Goal: Task Accomplishment & Management: Complete application form

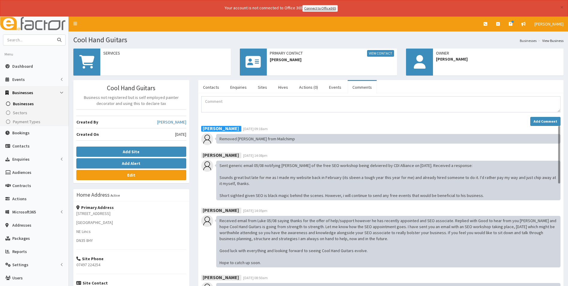
click at [21, 37] on input "text" at bounding box center [28, 40] width 50 height 10
type input "we are humble"
click at [53, 35] on button "submit" at bounding box center [59, 40] width 12 height 10
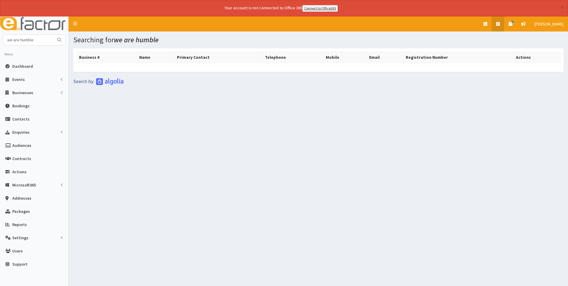
click at [499, 23] on icon at bounding box center [498, 24] width 4 height 4
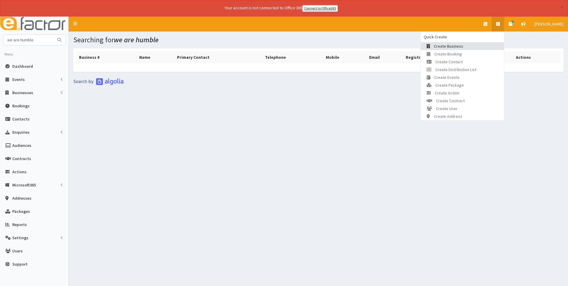
click at [457, 46] on span "Create Business" at bounding box center [448, 45] width 29 height 5
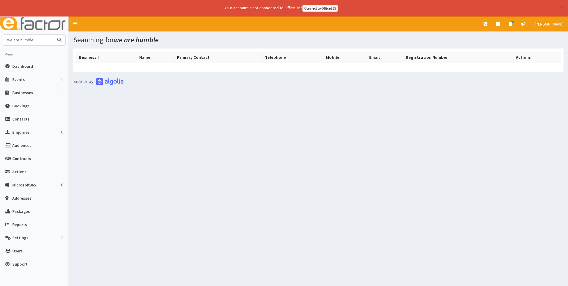
drag, startPoint x: 19, startPoint y: 41, endPoint x: 0, endPoint y: 46, distance: 19.8
click at [0, 44] on html "× Your account is not connected to Office 365 Connect to Office365 E Toggle nav…" at bounding box center [284, 151] width 568 height 302
type input "humble"
click at [53, 35] on button "submit" at bounding box center [59, 40] width 12 height 10
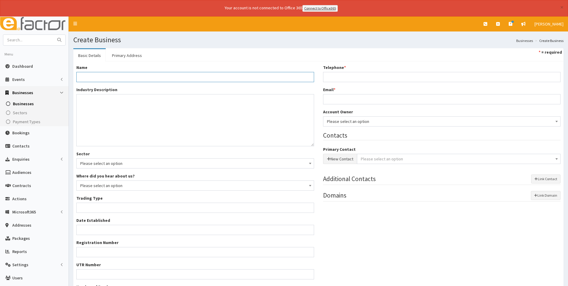
click at [108, 78] on input "Name *" at bounding box center [195, 77] width 238 height 10
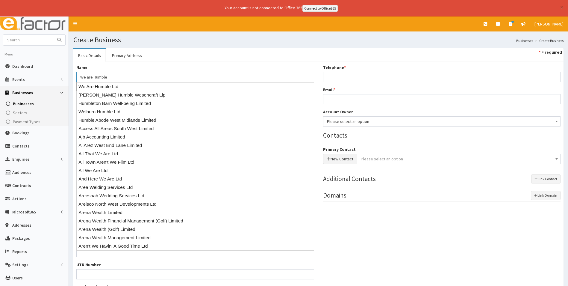
click at [116, 86] on div "We Are Humble Ltd" at bounding box center [195, 86] width 238 height 9
type input "We Are Humble Ltd"
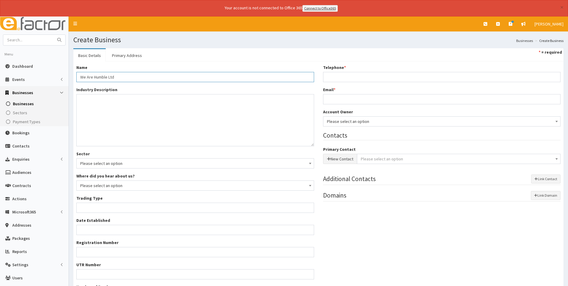
type input "Private limited company"
type input "10987640"
type input "We Are Humble Ltd"
click at [118, 55] on link "Primary Address" at bounding box center [127, 55] width 40 height 13
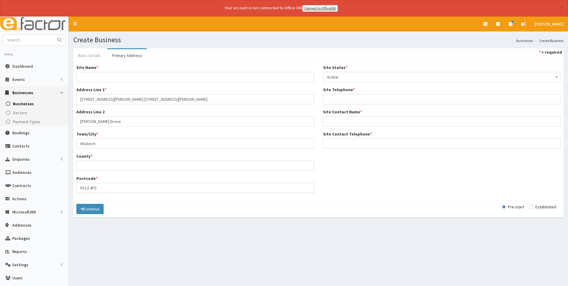
click at [97, 54] on link "Basic Details" at bounding box center [89, 55] width 32 height 13
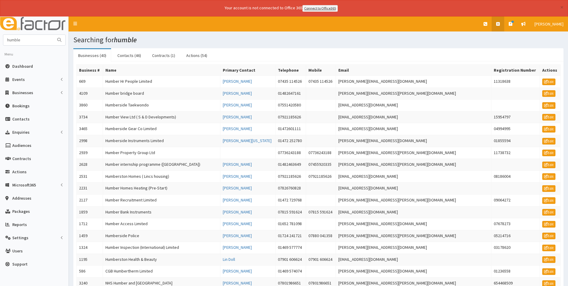
click at [498, 23] on icon at bounding box center [498, 24] width 4 height 4
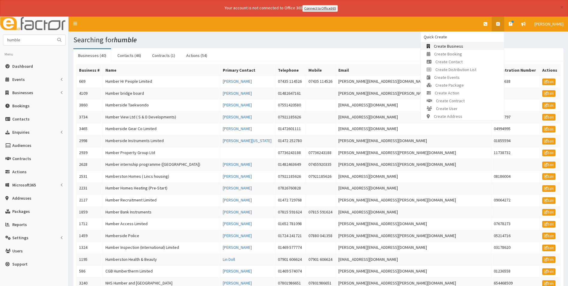
click at [458, 45] on span "Create Business" at bounding box center [448, 45] width 29 height 5
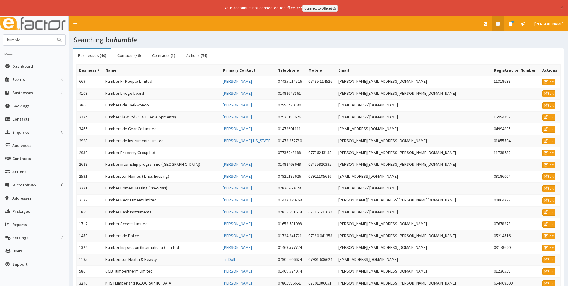
click at [496, 19] on link at bounding box center [498, 23] width 13 height 15
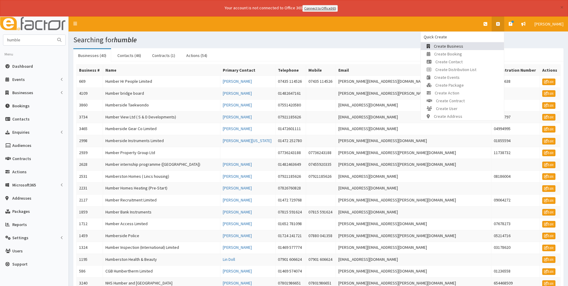
click at [476, 48] on link "Create Business" at bounding box center [462, 46] width 83 height 8
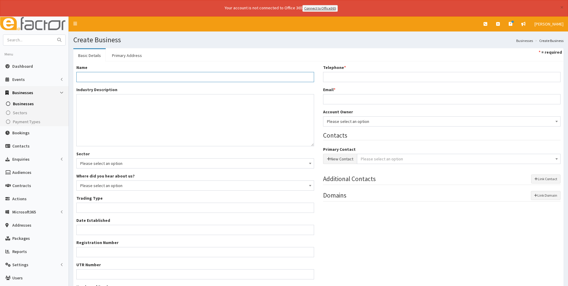
click at [93, 75] on input "Name *" at bounding box center [195, 77] width 238 height 10
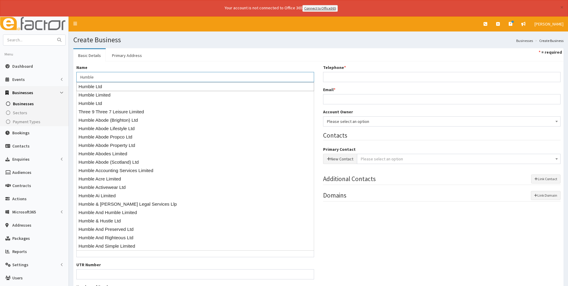
click at [105, 88] on div "Humble Ltd" at bounding box center [195, 86] width 238 height 9
type input "Humble Ltd"
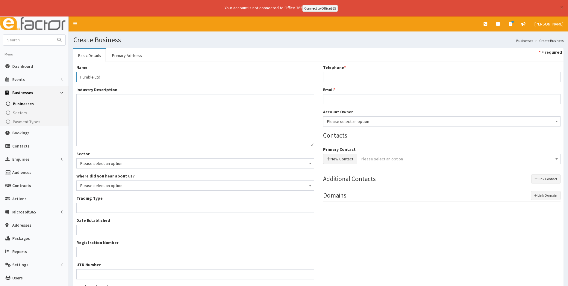
type input "Private limited company"
type input "13939957"
type input "9a Orchard Close"
type input "Bronllys"
type input "Brecon"
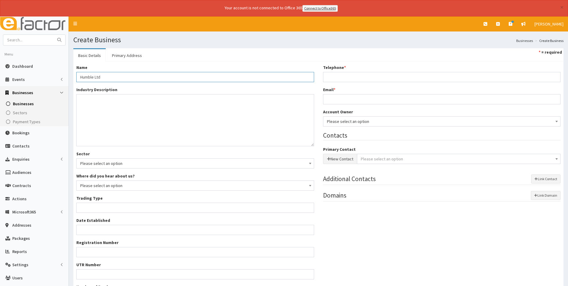
type input "LD3 0LX"
click at [130, 49] on link "Primary Address" at bounding box center [127, 55] width 40 height 13
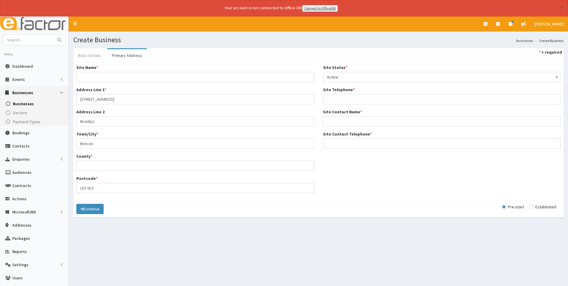
click at [93, 55] on link "Basic Details" at bounding box center [89, 55] width 32 height 13
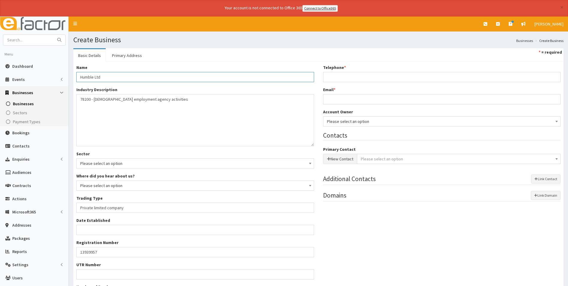
click at [105, 78] on input "Humble Ltd" at bounding box center [195, 77] width 238 height 10
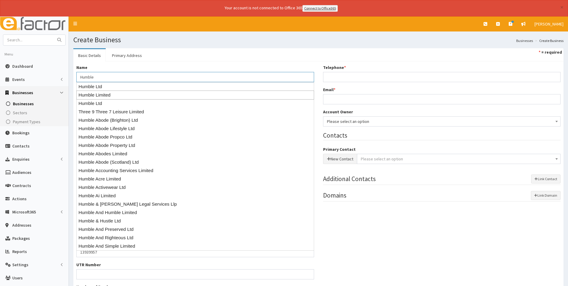
click at [117, 95] on div "Humble Limited" at bounding box center [195, 94] width 238 height 9
type input "Humble Limited"
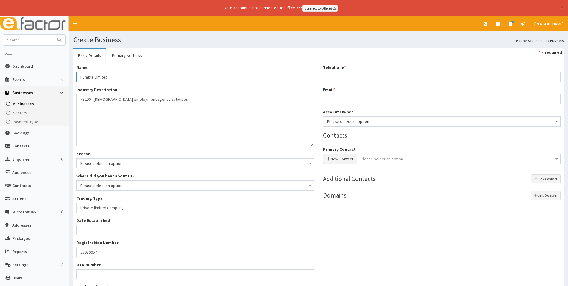
type input "10459563"
click at [131, 53] on link "Primary Address" at bounding box center [127, 55] width 40 height 13
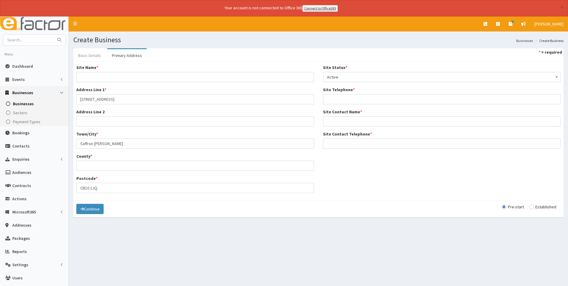
click at [95, 54] on link "Basic Details" at bounding box center [89, 55] width 32 height 13
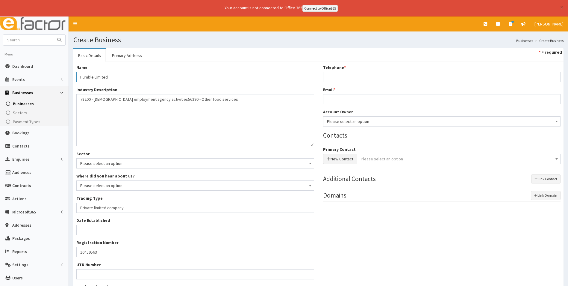
click at [110, 78] on input "Humble Limited" at bounding box center [195, 77] width 238 height 10
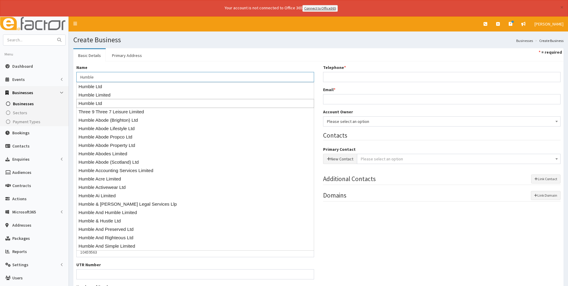
click at [108, 105] on div "Humble Ltd" at bounding box center [195, 103] width 238 height 9
type input "Humble Ltd"
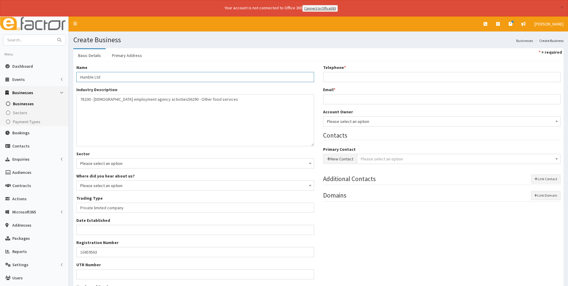
type input "07024634"
type input "Humble Ltd"
click at [132, 51] on link "Primary Address" at bounding box center [127, 55] width 40 height 13
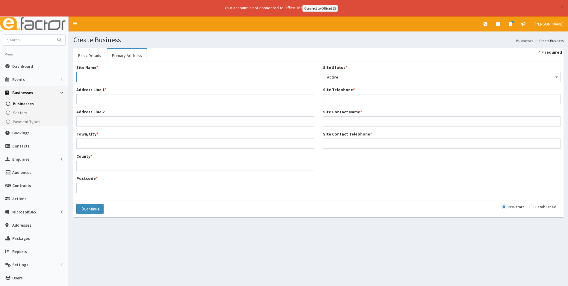
click at [96, 78] on input "Site Name *" at bounding box center [195, 77] width 238 height 10
type input "Humble"
click at [94, 49] on link "Basic Details" at bounding box center [89, 55] width 32 height 13
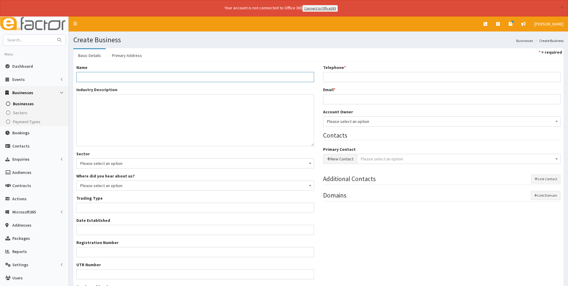
click at [97, 72] on input "Name *" at bounding box center [195, 77] width 238 height 10
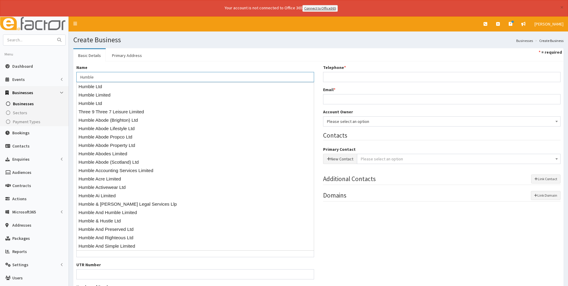
type input "Humble"
click at [193, 56] on ul "Basic Details Primary Address * = required" at bounding box center [318, 54] width 490 height 13
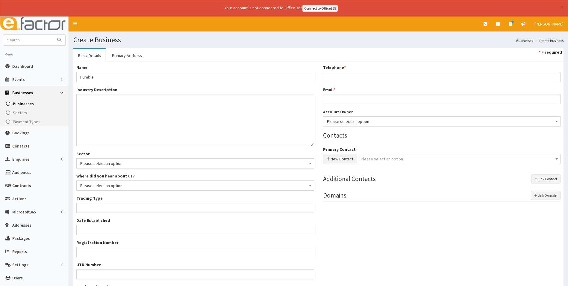
click at [124, 165] on span "Please select an option" at bounding box center [195, 163] width 230 height 8
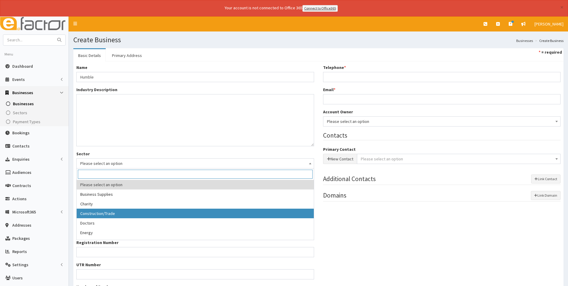
drag, startPoint x: 463, startPoint y: 226, endPoint x: 313, endPoint y: 159, distance: 164.9
click at [464, 226] on div "Name * Humble Industry Description * Sector Please select an option Business Su…" at bounding box center [318, 184] width 493 height 241
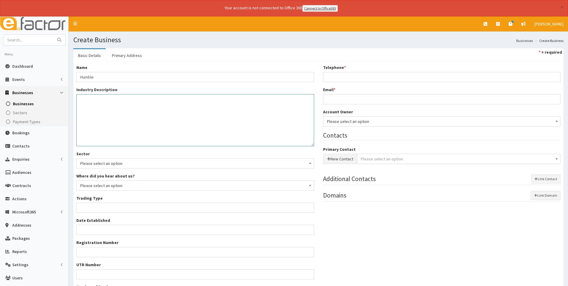
click at [84, 106] on textarea "Industry Description *" at bounding box center [195, 120] width 238 height 52
type textarea "software"
click at [104, 205] on input "Trading Type *" at bounding box center [195, 207] width 238 height 10
type input "Private limited company"
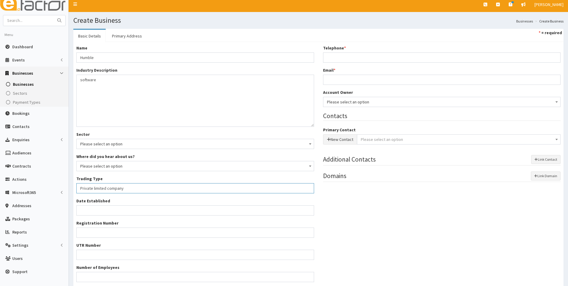
scroll to position [60, 0]
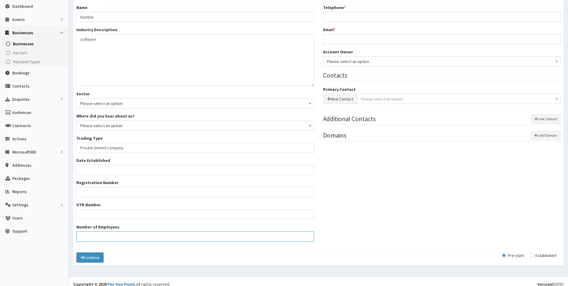
click at [89, 235] on input "Number of Employees" at bounding box center [195, 236] width 238 height 10
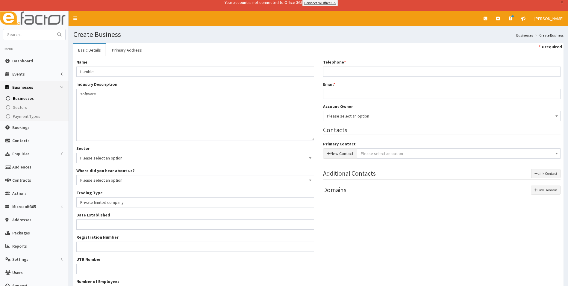
scroll to position [0, 0]
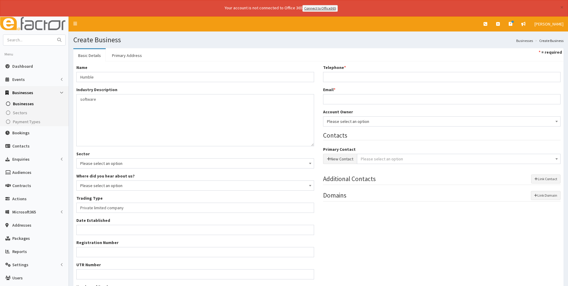
type input "2"
click at [359, 123] on span "Please select an option" at bounding box center [442, 121] width 230 height 8
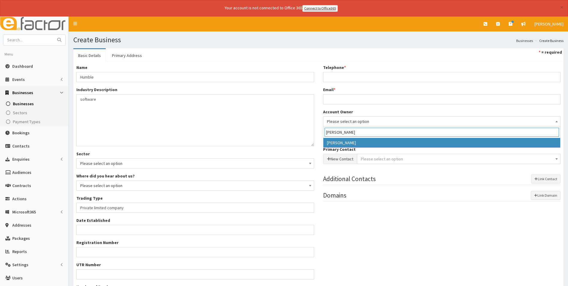
type input "laura"
select select "36"
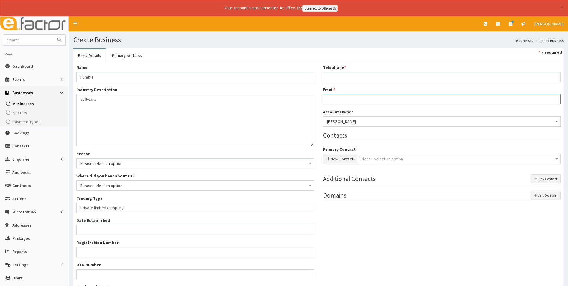
click at [338, 101] on input "Email *" at bounding box center [442, 99] width 238 height 10
type input "[PERSON_NAME][EMAIL_ADDRESS][DOMAIN_NAME]"
click at [345, 78] on input "Telephone *" at bounding box center [442, 77] width 238 height 10
type input "07527509257"
click at [336, 159] on button "New Contact" at bounding box center [340, 159] width 34 height 10
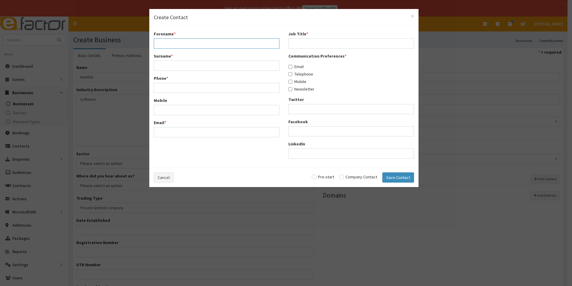
click at [185, 43] on input "Forename *" at bounding box center [217, 43] width 126 height 10
type input "Kimberley"
type input "Rounce"
click at [185, 43] on input "Kimberley" at bounding box center [217, 43] width 126 height 10
type input "Kim"
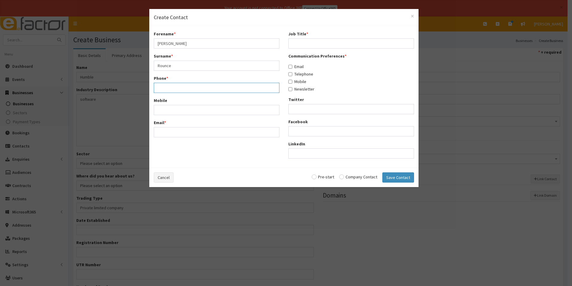
click at [162, 87] on input "Phone *" at bounding box center [217, 88] width 126 height 10
type input "03302295066"
click at [191, 108] on input "Mobile" at bounding box center [217, 110] width 126 height 10
type input "07527509257"
click at [194, 132] on input "Email *" at bounding box center [217, 132] width 126 height 10
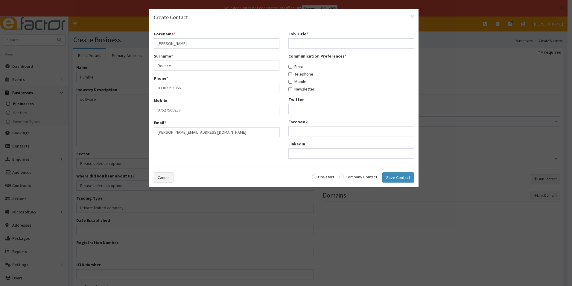
type input "[PERSON_NAME][EMAIL_ADDRESS][DOMAIN_NAME]"
click at [299, 42] on input "Job Title *" at bounding box center [352, 43] width 126 height 10
type input "Owner"
click at [290, 65] on input "Email" at bounding box center [291, 67] width 4 height 4
checkbox input "true"
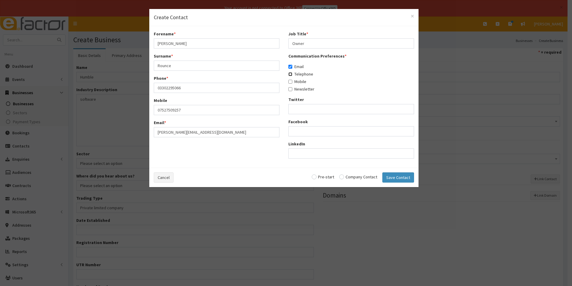
click at [290, 75] on input "Telephone" at bounding box center [291, 74] width 4 height 4
checkbox input "true"
click at [290, 83] on input "Mobile" at bounding box center [291, 82] width 4 height 4
checkbox input "true"
drag, startPoint x: 290, startPoint y: 88, endPoint x: 291, endPoint y: 100, distance: 12.3
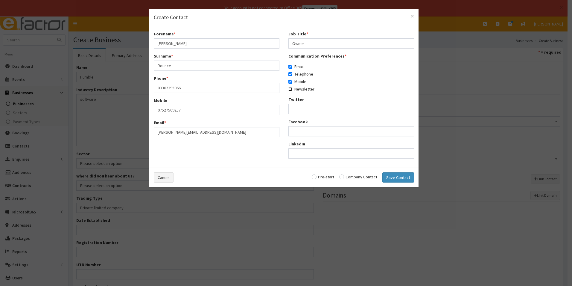
click at [291, 88] on input "Newsletter" at bounding box center [291, 89] width 4 height 4
checkbox input "true"
click at [344, 177] on input "radio" at bounding box center [359, 177] width 38 height 4
radio input "true"
click at [407, 180] on button "Save Contact" at bounding box center [399, 177] width 32 height 10
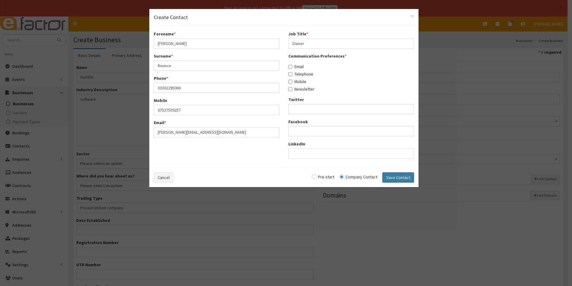
checkbox input "false"
radio input "false"
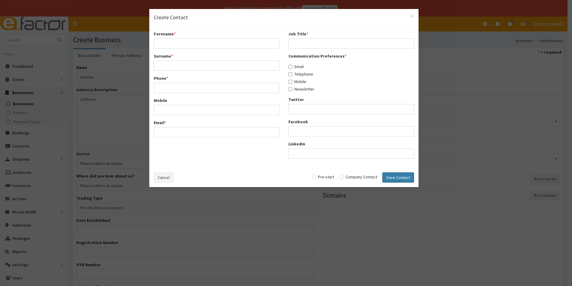
select select "5269"
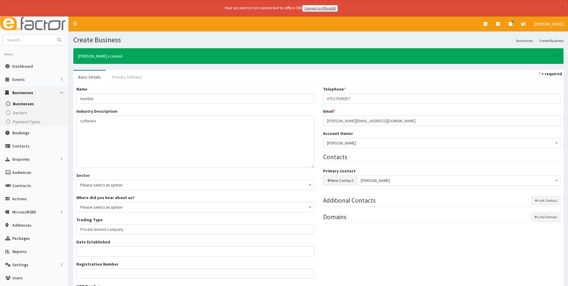
click at [130, 76] on link "Primary Address" at bounding box center [127, 77] width 40 height 13
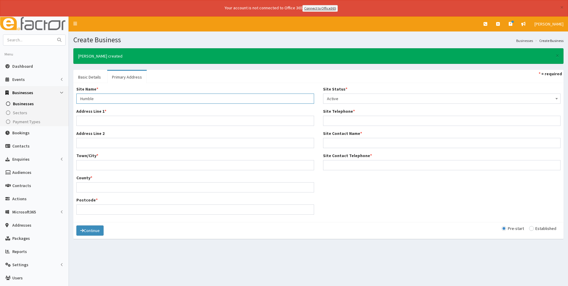
drag, startPoint x: 100, startPoint y: 97, endPoint x: 72, endPoint y: 99, distance: 28.0
click at [73, 99] on div "Site Name * Humble Address Line 1 * Address Line 2 Town/City * County * Postcod…" at bounding box center [195, 152] width 247 height 133
type input "Main Office"
click at [91, 122] on input "Address Line 1 *" at bounding box center [195, 121] width 238 height 10
type input "[GEOGRAPHIC_DATA], [GEOGRAPHIC_DATA]"
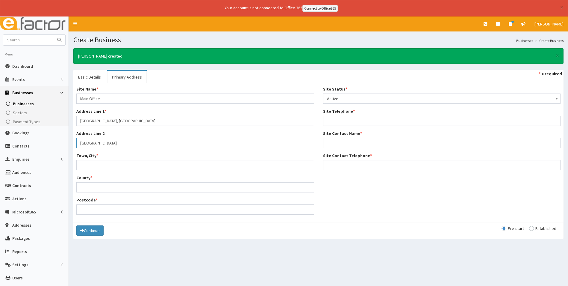
type input "[GEOGRAPHIC_DATA]"
type input "DN16 1Al"
click at [360, 144] on input "Site Contact Name *" at bounding box center [442, 143] width 238 height 10
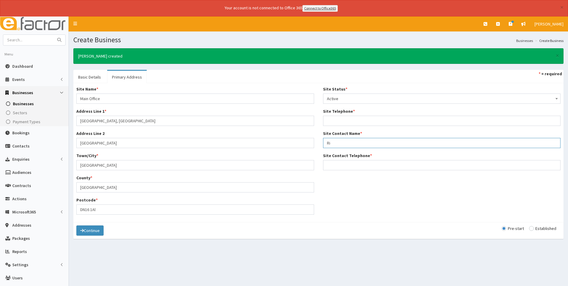
type input "R"
type input "[PERSON_NAME]"
click at [346, 122] on input "Site Telephone *" at bounding box center [442, 121] width 238 height 10
drag, startPoint x: 359, startPoint y: 121, endPoint x: 325, endPoint y: 122, distance: 34.8
click at [325, 122] on input "07527509257" at bounding box center [442, 121] width 238 height 10
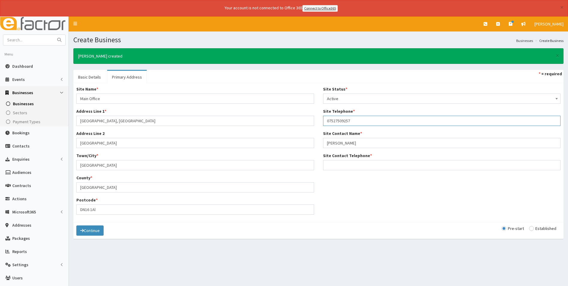
type input "07527509257"
click at [341, 164] on input "Site Contact Telephone *" at bounding box center [442, 165] width 238 height 10
paste input "07527509257"
type input "07527509257"
click at [534, 227] on input "radio" at bounding box center [542, 228] width 27 height 4
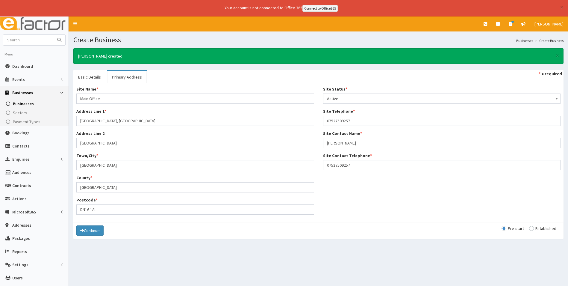
radio input "true"
click at [96, 230] on button "Continue" at bounding box center [89, 230] width 27 height 10
click at [34, 41] on input "text" at bounding box center [28, 40] width 50 height 10
type input "humble"
click at [53, 35] on button "submit" at bounding box center [59, 40] width 12 height 10
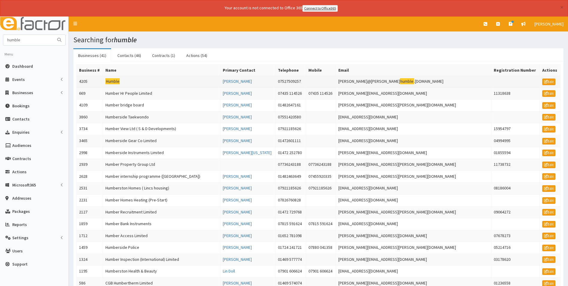
click at [113, 77] on td "Humble" at bounding box center [161, 81] width 117 height 12
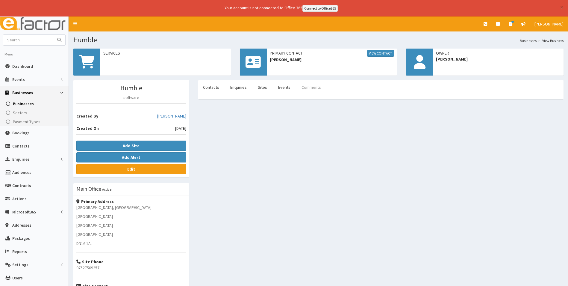
click at [310, 87] on link "Comments" at bounding box center [311, 87] width 29 height 13
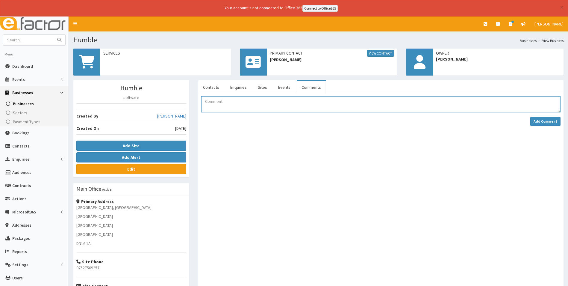
click at [228, 105] on textarea "Comment" at bounding box center [380, 104] width 359 height 16
click at [286, 103] on textarea "Membership forms received via website" at bounding box center [380, 104] width 359 height 16
type textarea "Membership forms received via website Email 1 and payment link sent Added to pe…"
click at [542, 121] on strong "Add Comment" at bounding box center [546, 121] width 24 height 4
